Goal: Task Accomplishment & Management: Manage account settings

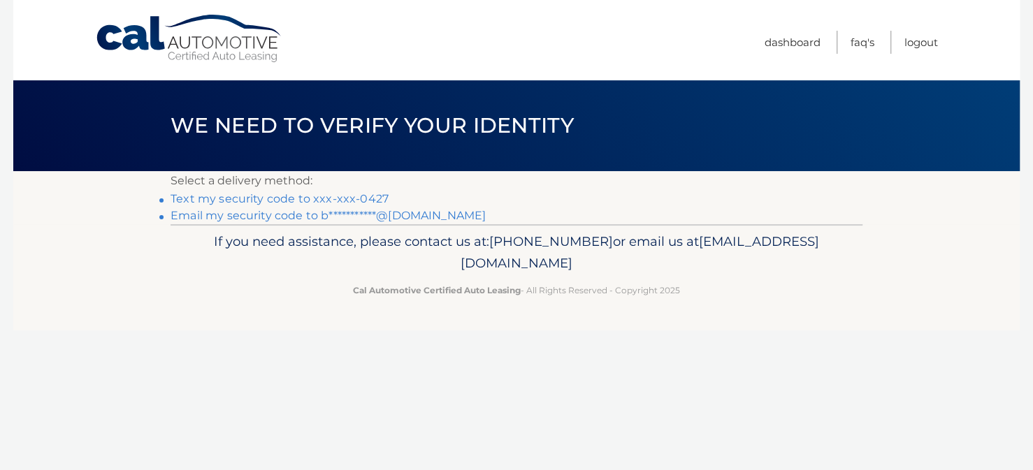
click at [323, 197] on link "Text my security code to xxx-xxx-0427" at bounding box center [280, 198] width 218 height 13
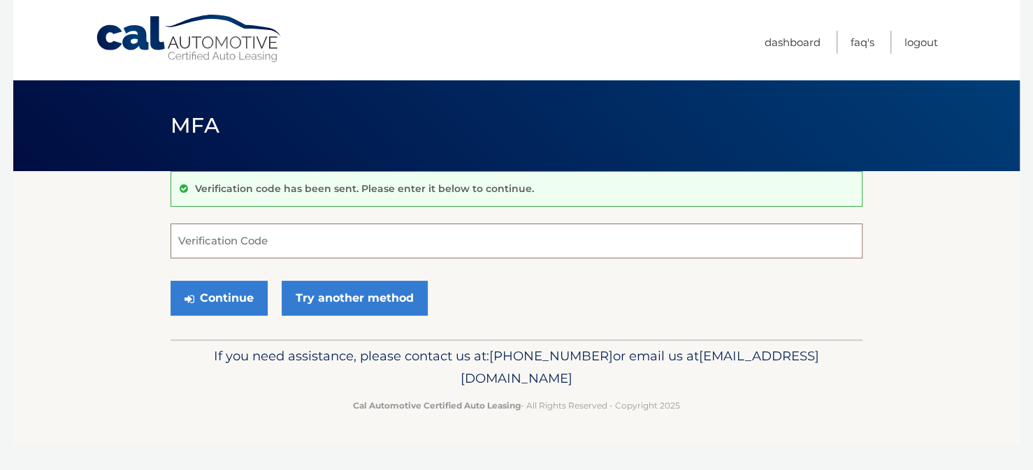
click at [317, 238] on input "Verification Code" at bounding box center [517, 241] width 692 height 35
type input "621881"
click at [234, 295] on button "Continue" at bounding box center [219, 298] width 97 height 35
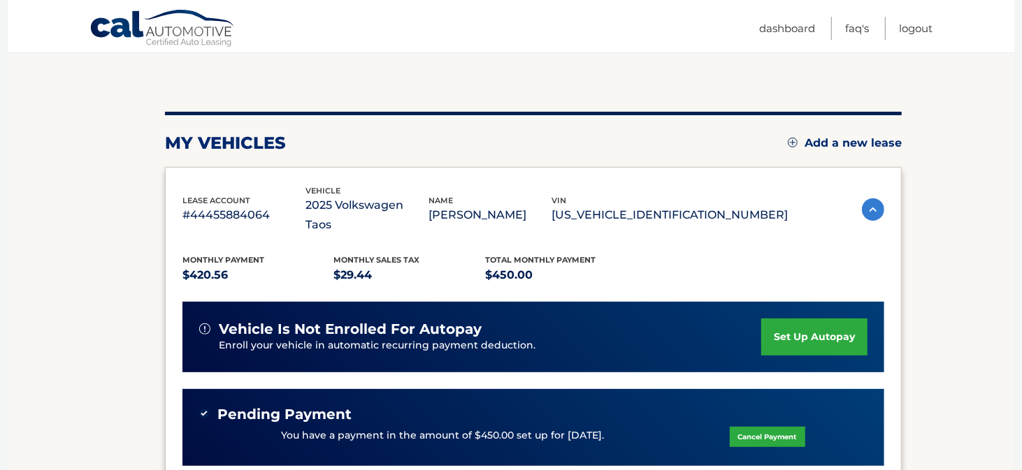
scroll to position [70, 0]
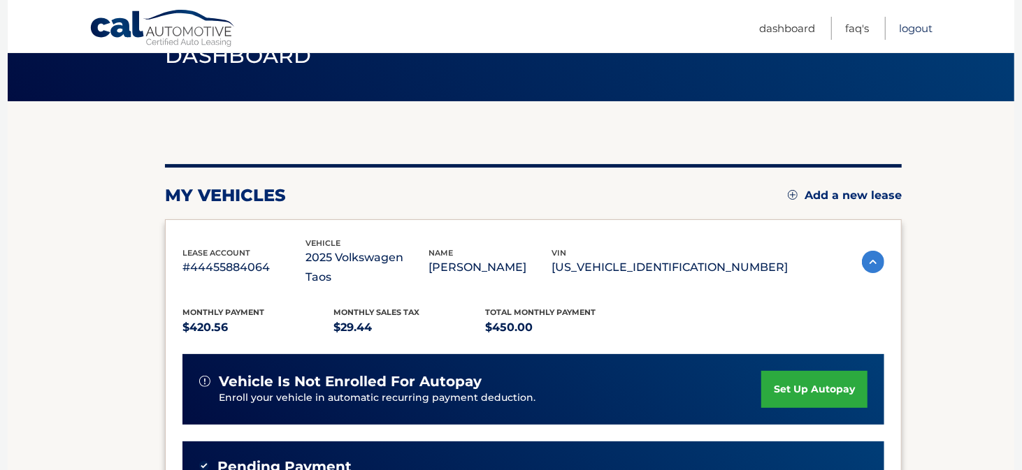
click at [913, 26] on link "Logout" at bounding box center [916, 28] width 34 height 23
